Goal: Find specific page/section: Locate a particular part of the current website

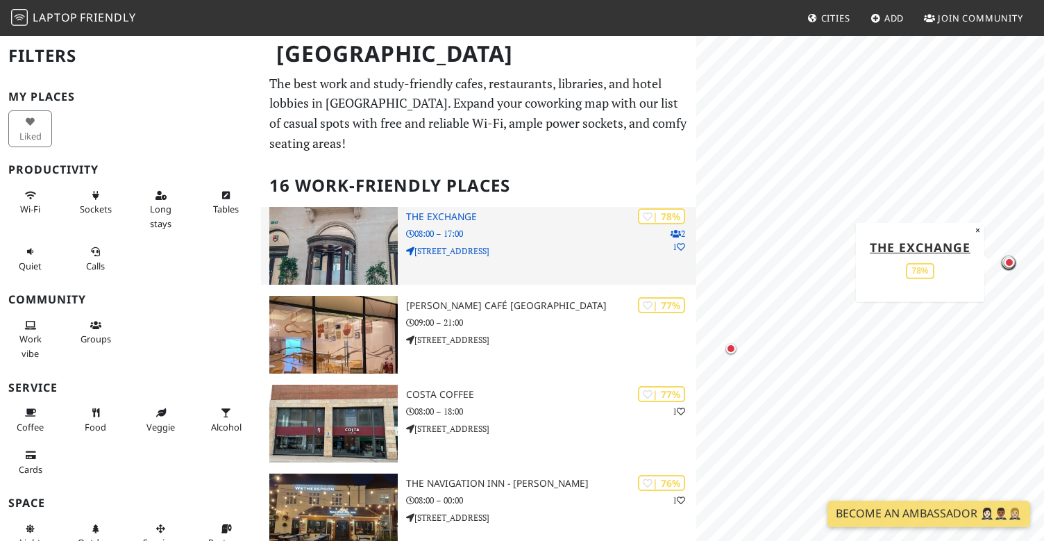
click at [458, 215] on h3 "The Exchange" at bounding box center [551, 217] width 290 height 12
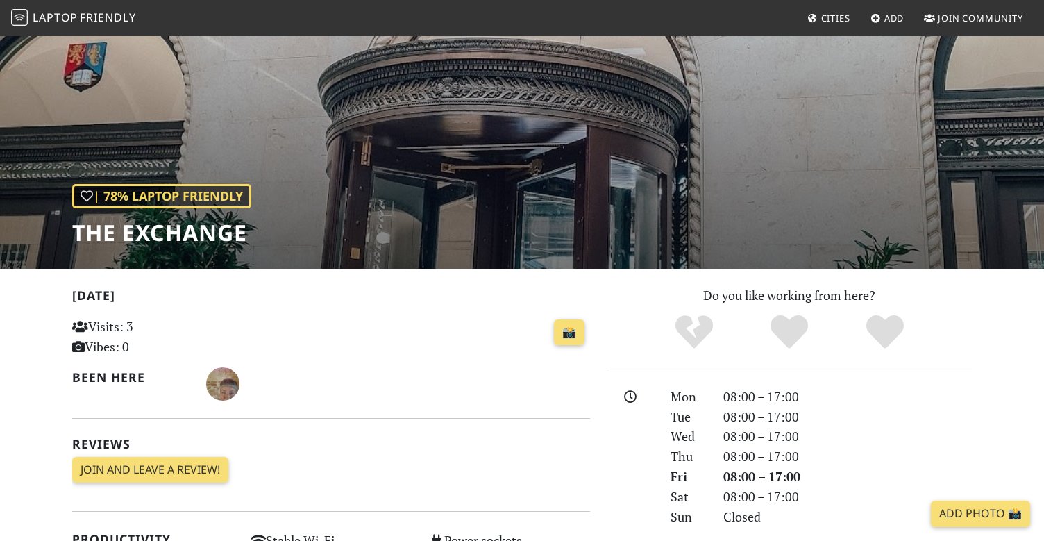
scroll to position [54, 0]
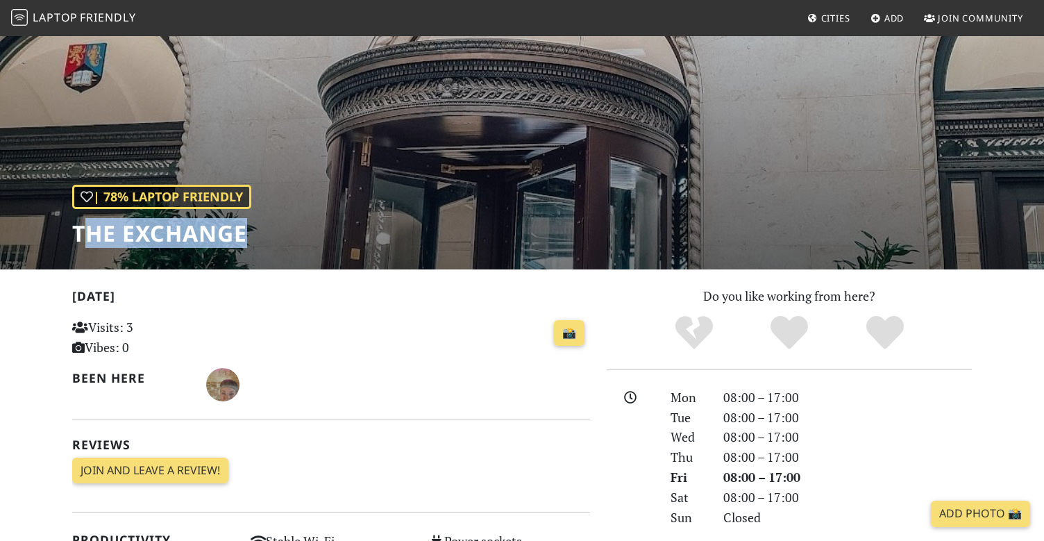
drag, startPoint x: 79, startPoint y: 235, endPoint x: 251, endPoint y: 239, distance: 172.2
click at [251, 239] on h1 "The Exchange" at bounding box center [161, 233] width 179 height 26
click at [246, 239] on h1 "The Exchange" at bounding box center [161, 233] width 179 height 26
drag, startPoint x: 249, startPoint y: 239, endPoint x: 73, endPoint y: 225, distance: 176.8
click at [73, 225] on h1 "The Exchange" at bounding box center [161, 233] width 179 height 26
